Goal: Information Seeking & Learning: Find specific fact

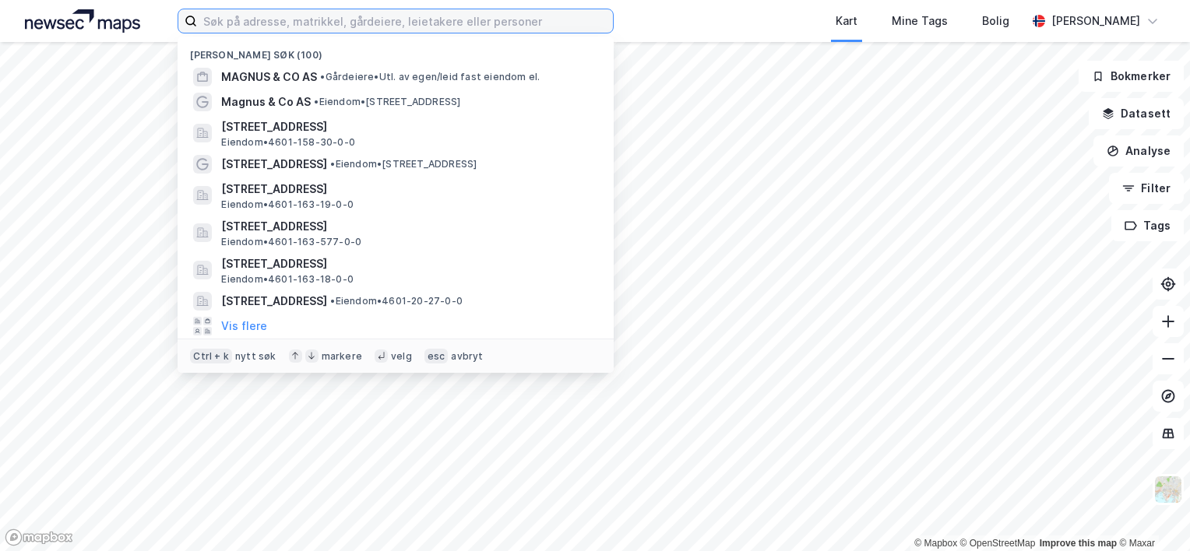
click at [390, 26] on input at bounding box center [405, 20] width 416 height 23
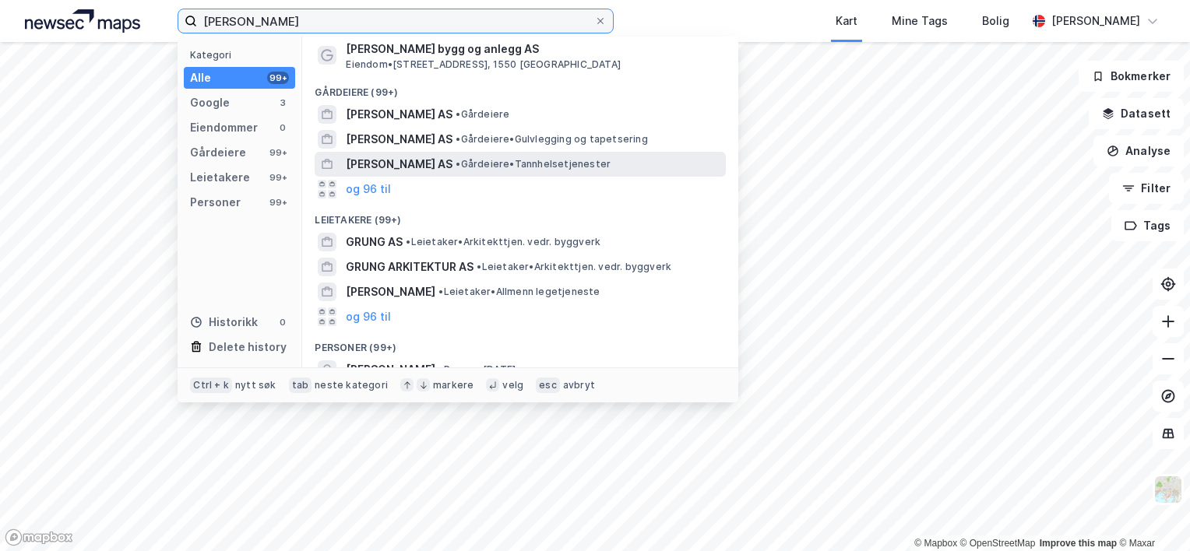
scroll to position [156, 0]
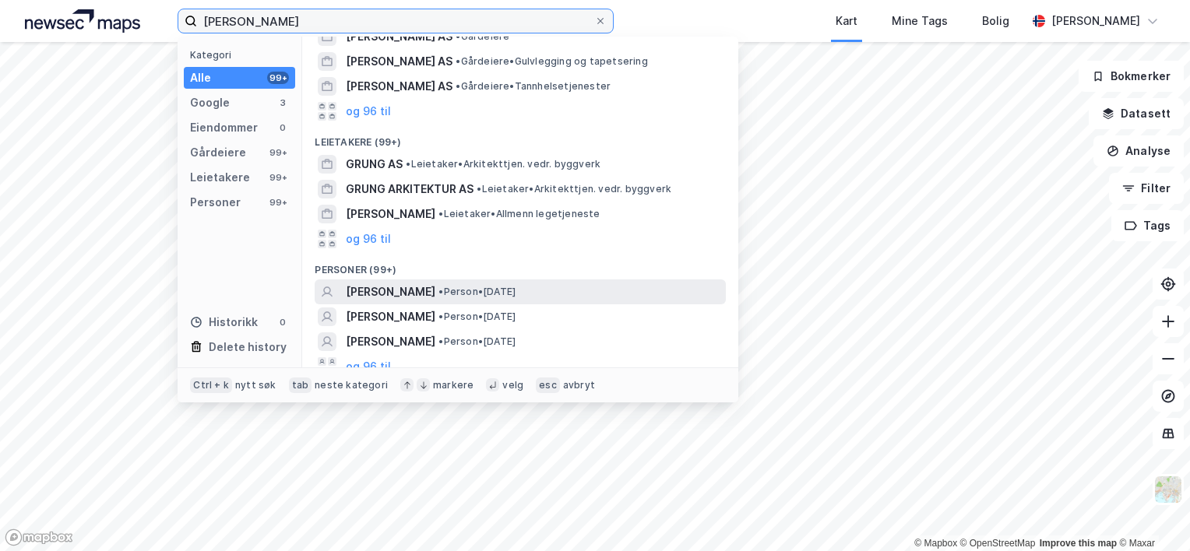
type input "[PERSON_NAME]"
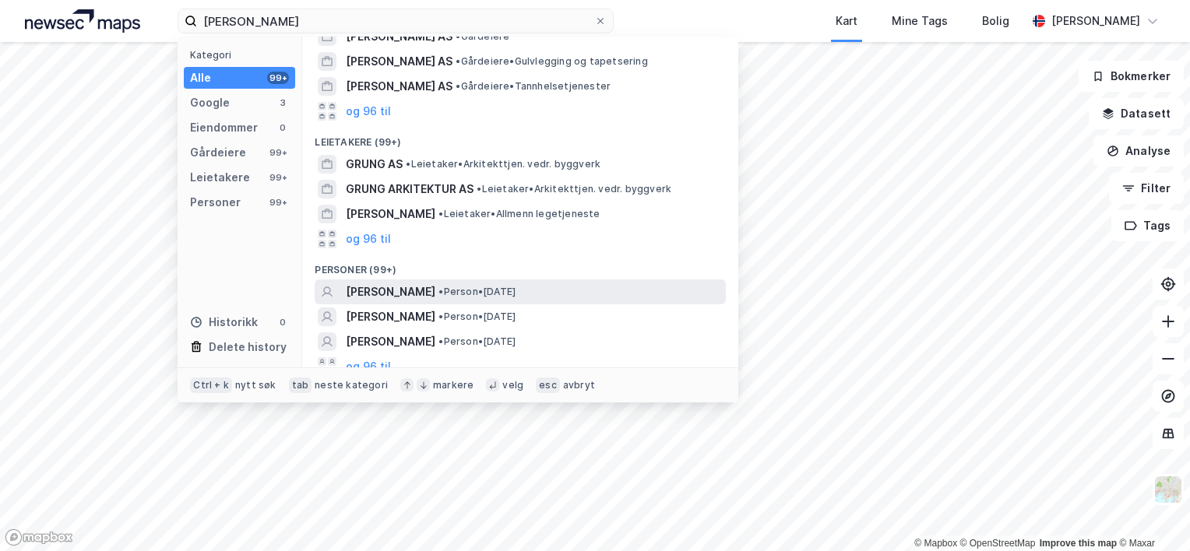
click at [398, 287] on span "[PERSON_NAME]" at bounding box center [391, 292] width 90 height 19
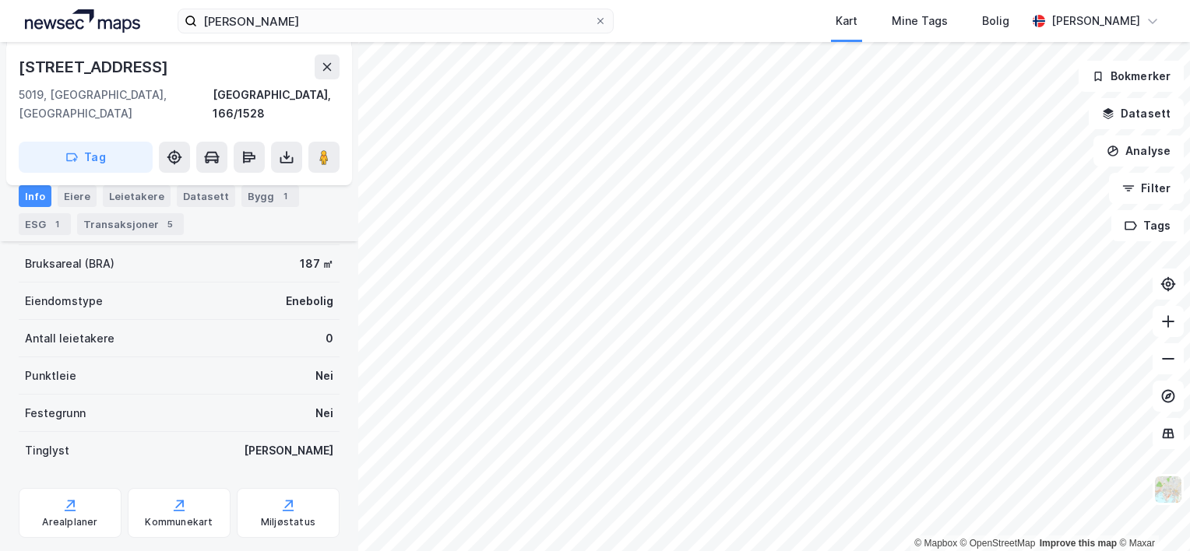
scroll to position [392, 0]
